Goal: Find specific page/section: Find specific page/section

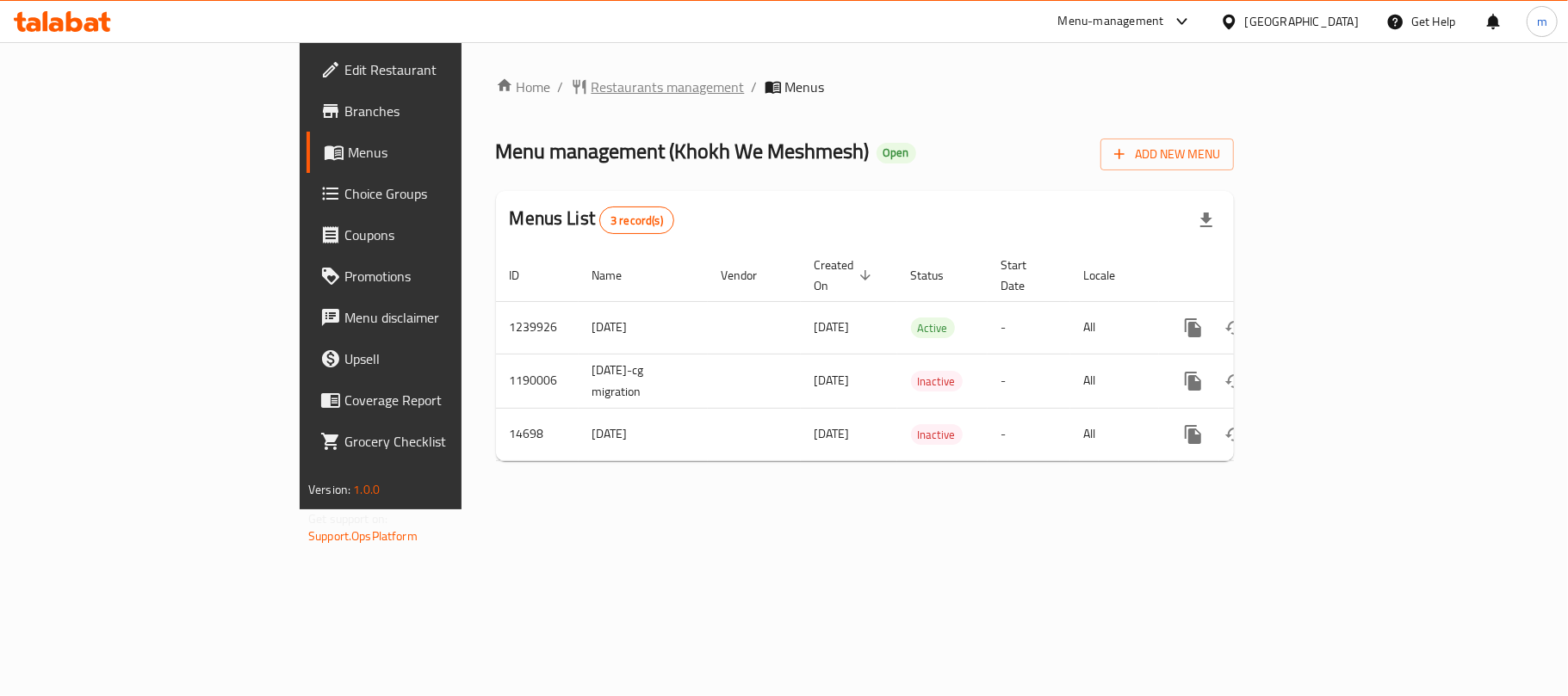
click at [591, 87] on span "Restaurants management" at bounding box center [667, 87] width 153 height 20
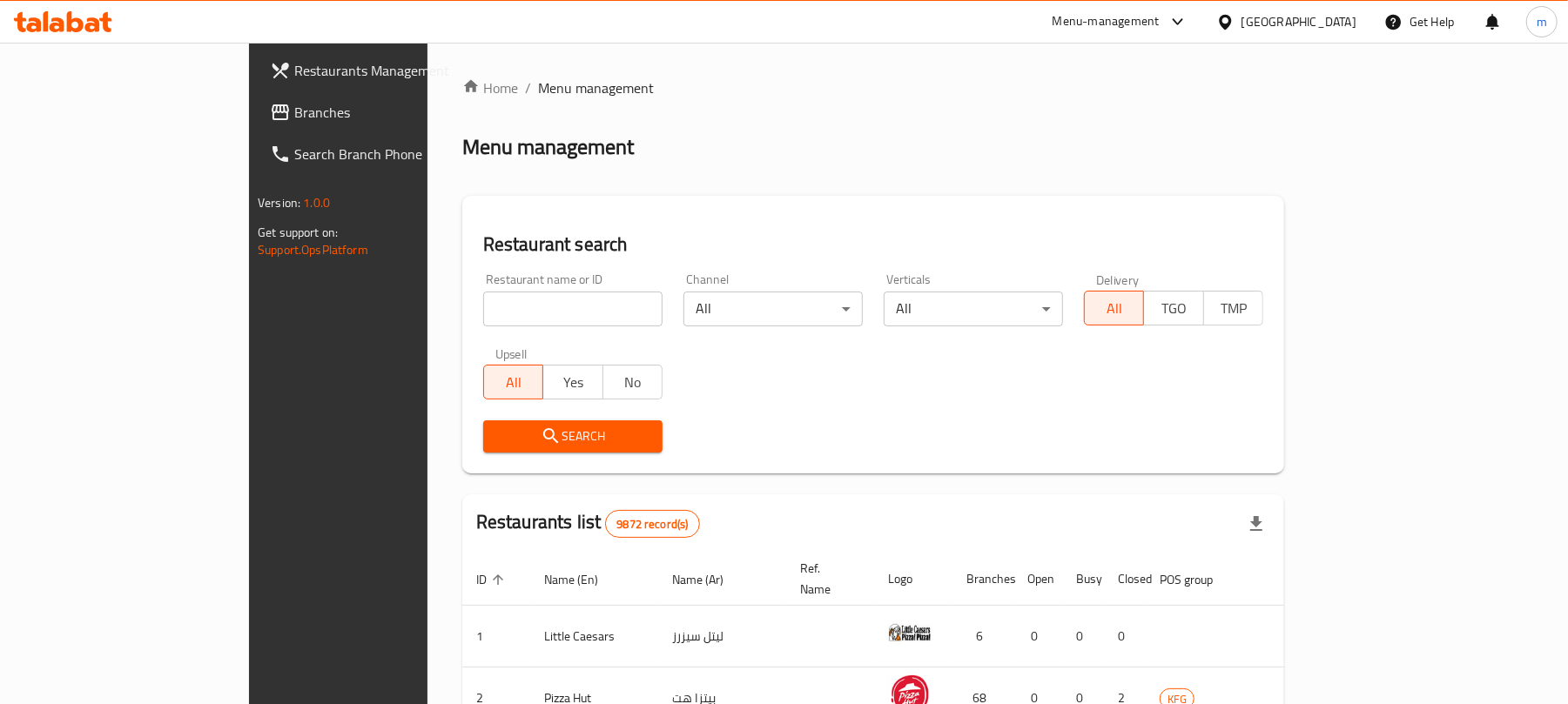
click at [483, 307] on input "search" at bounding box center [573, 308] width 180 height 35
paste input "5466"
type input "5466"
click button "Search" at bounding box center [573, 437] width 180 height 32
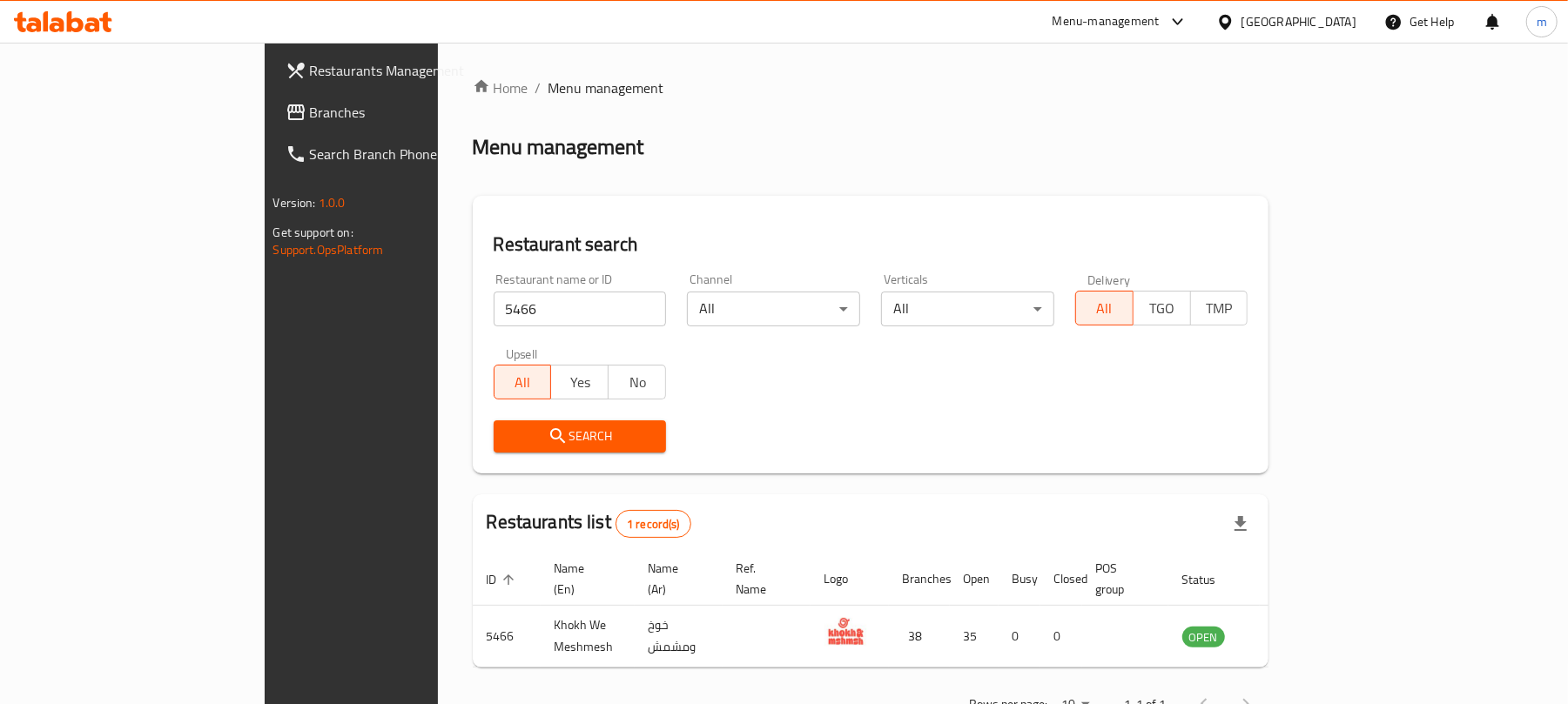
click at [310, 116] on span "Branches" at bounding box center [411, 112] width 203 height 21
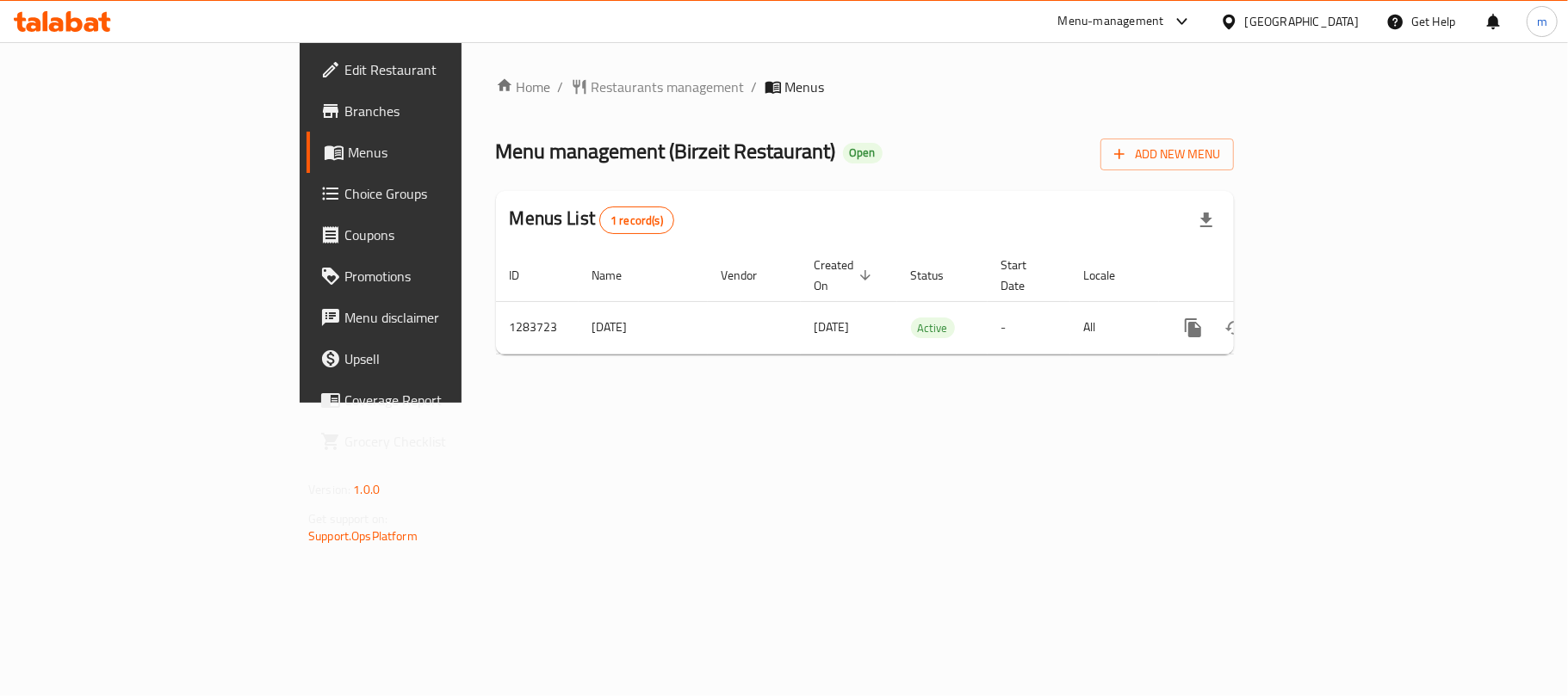
click at [503, 101] on div "Home / Restaurants management / Menus Menu management ( Birzeit Restaurant ) Op…" at bounding box center [864, 223] width 738 height 291
click at [496, 102] on div "Home / Restaurants management / Menus Menu management ( Birzeit Restaurant ) Op…" at bounding box center [864, 223] width 738 height 291
click at [591, 94] on span "Restaurants management" at bounding box center [667, 87] width 153 height 20
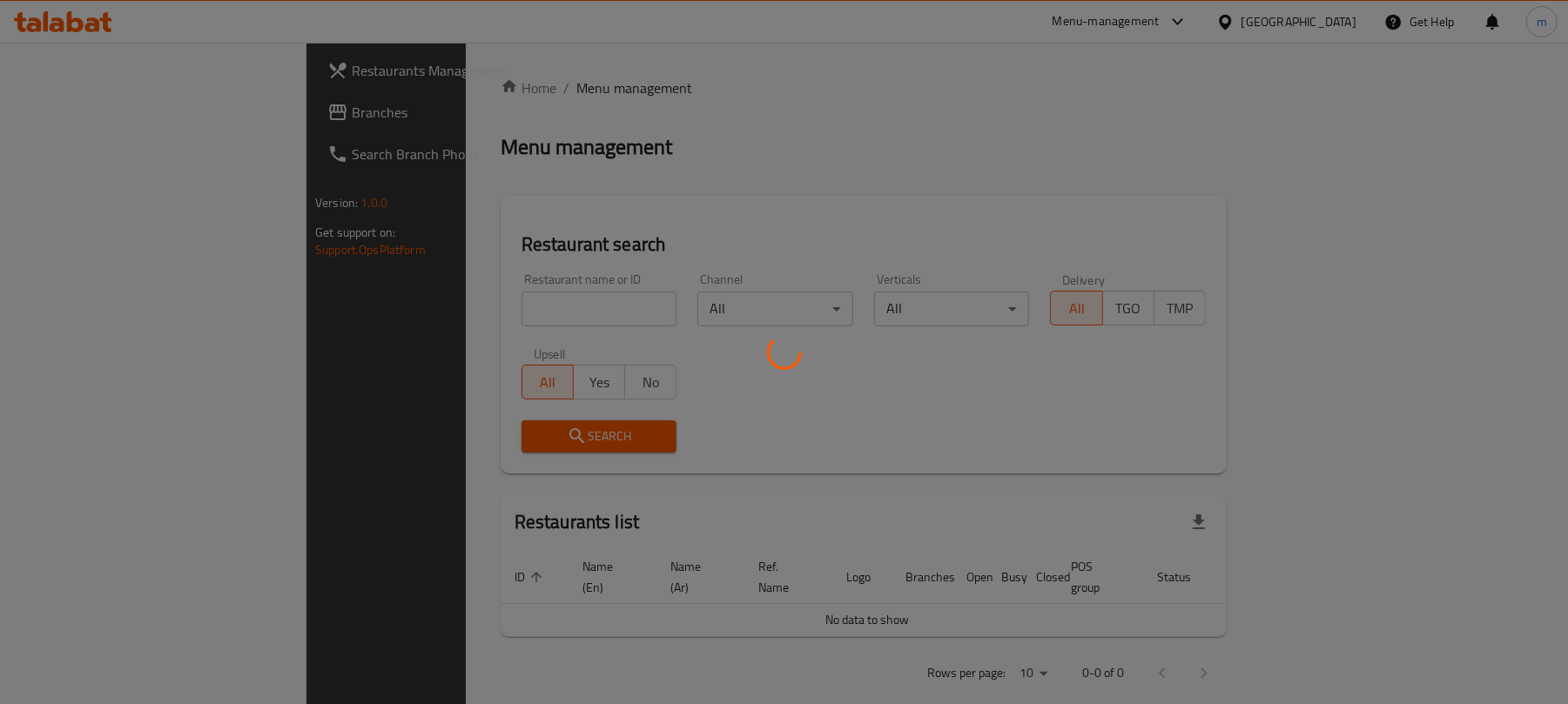
click at [486, 303] on div at bounding box center [784, 352] width 1568 height 704
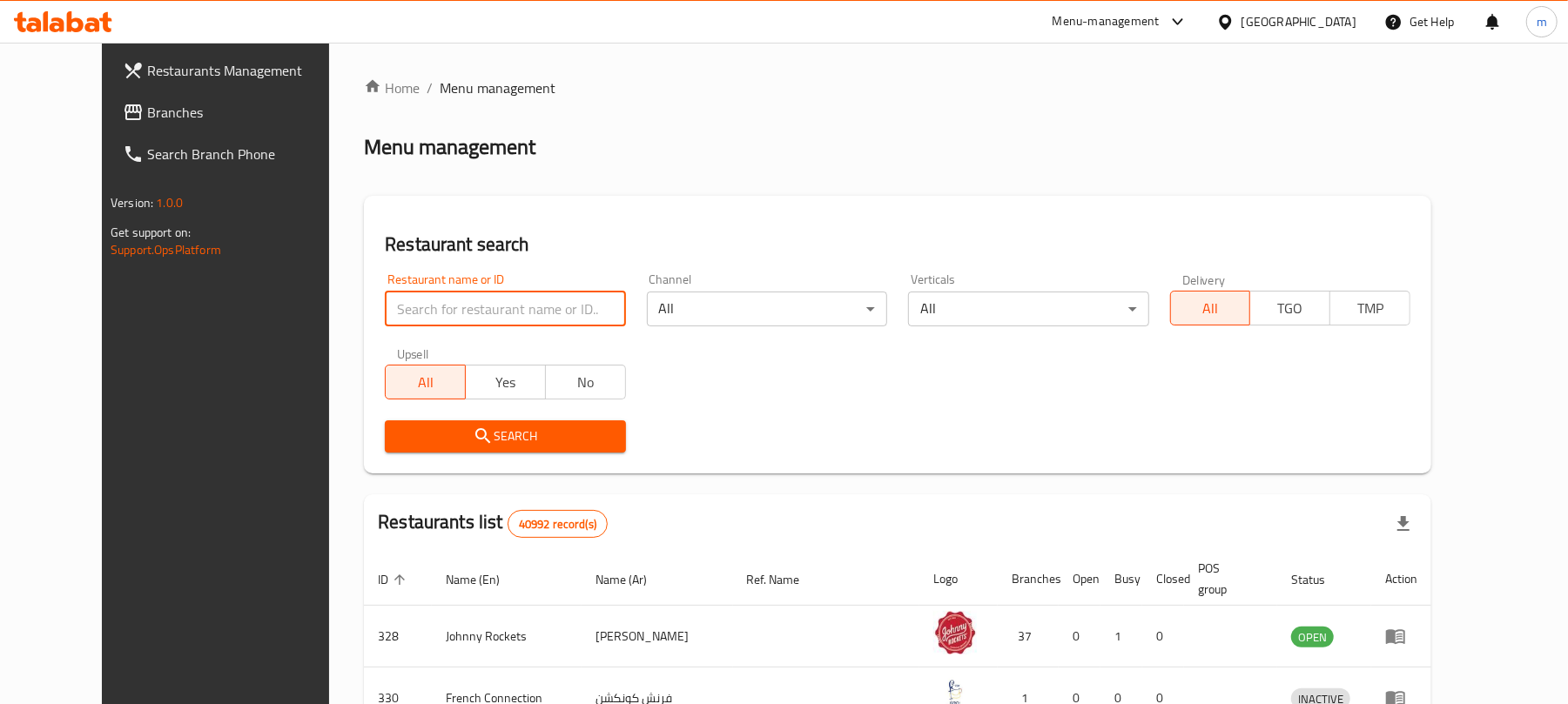
click at [486, 303] on input "search" at bounding box center [505, 308] width 240 height 35
paste input "695393"
type input "695393"
click button "Search" at bounding box center [505, 437] width 240 height 32
